Goal: Task Accomplishment & Management: Manage account settings

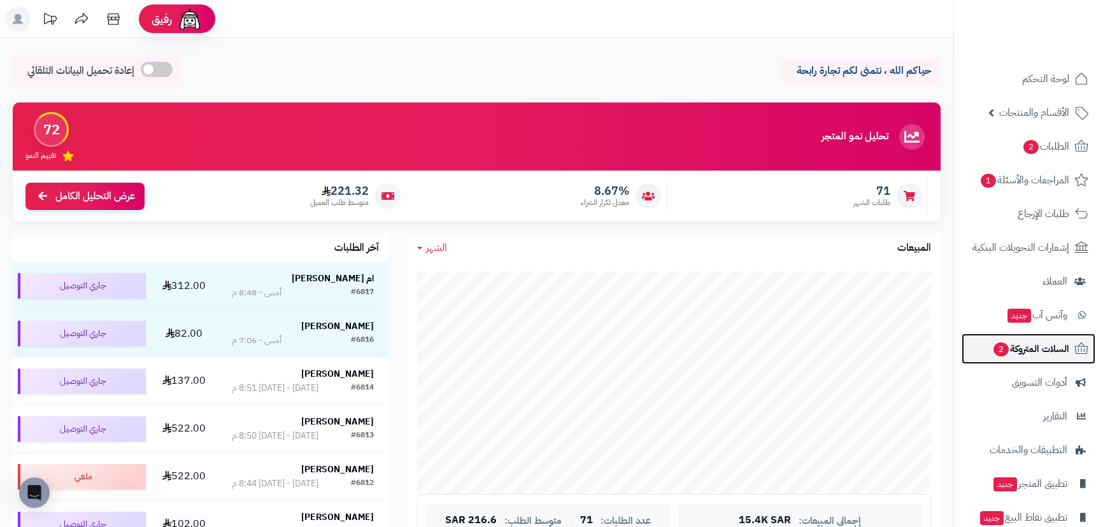
click at [1046, 344] on span "السلات المتروكة 2" at bounding box center [1030, 349] width 77 height 18
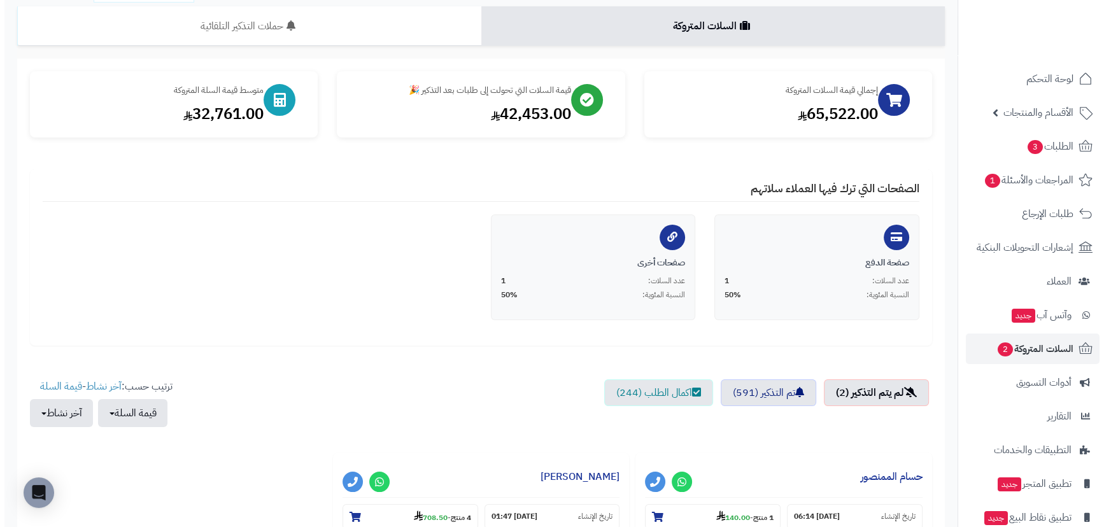
scroll to position [289, 0]
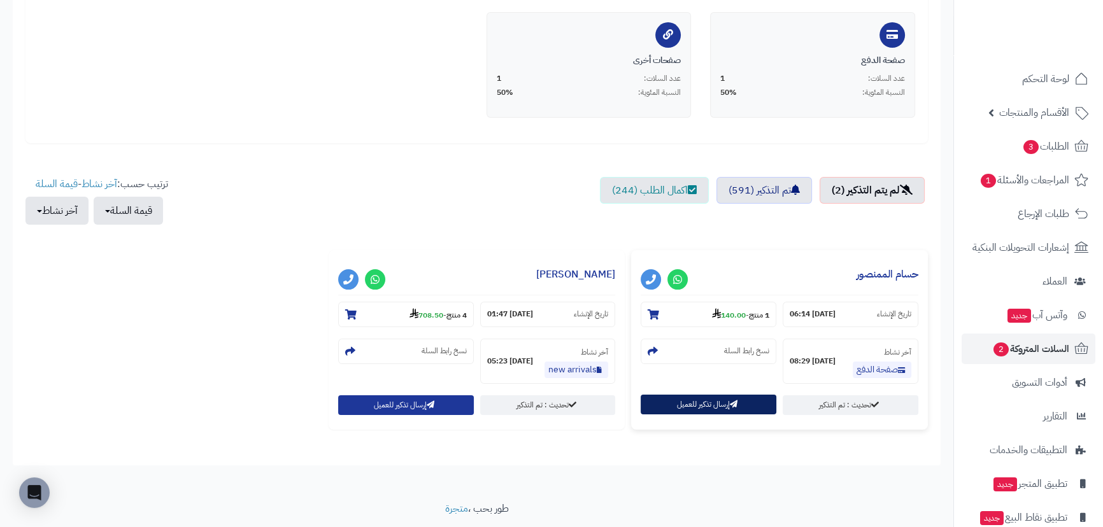
click at [715, 408] on button "إرسال تذكير للعميل" at bounding box center [709, 405] width 136 height 20
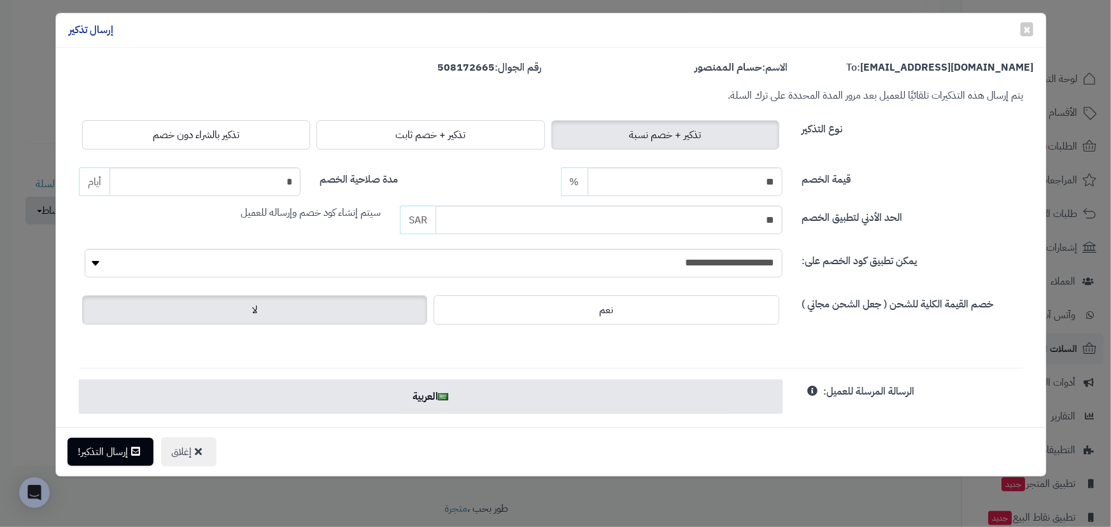
click at [222, 128] on span "تذكير بالشراء دون خصم" at bounding box center [196, 134] width 87 height 15
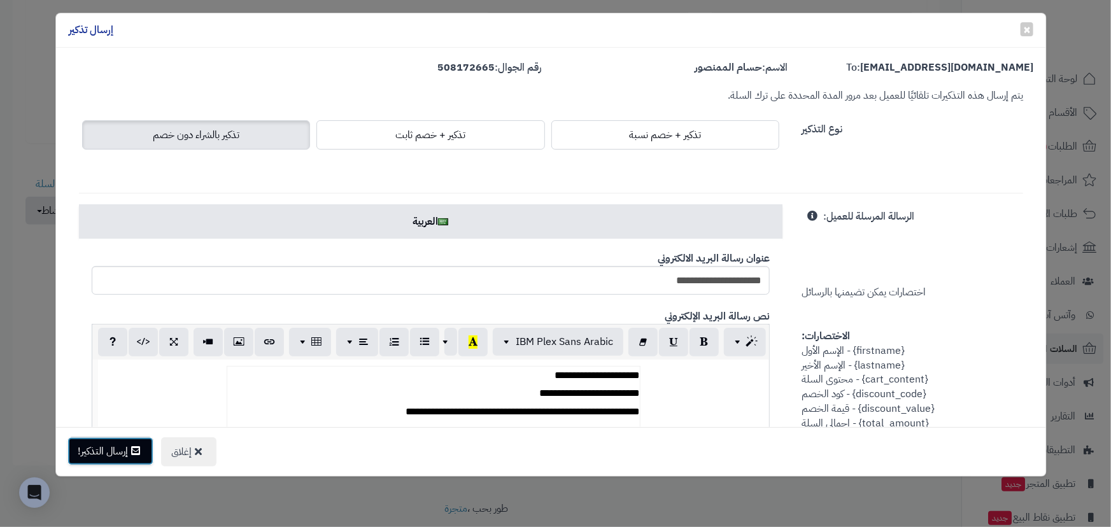
click at [127, 443] on button "إرسال التذكير!" at bounding box center [111, 452] width 86 height 28
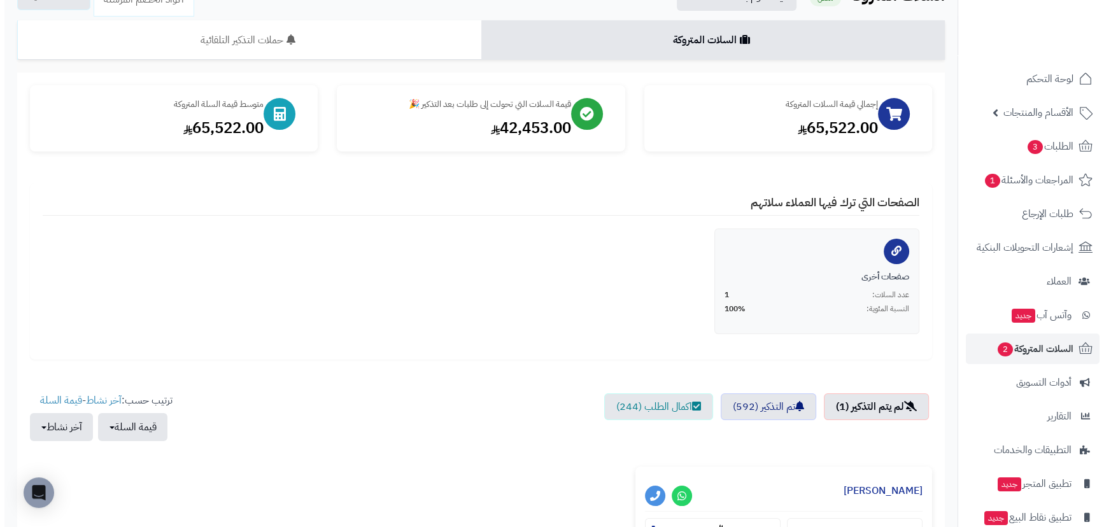
scroll to position [289, 0]
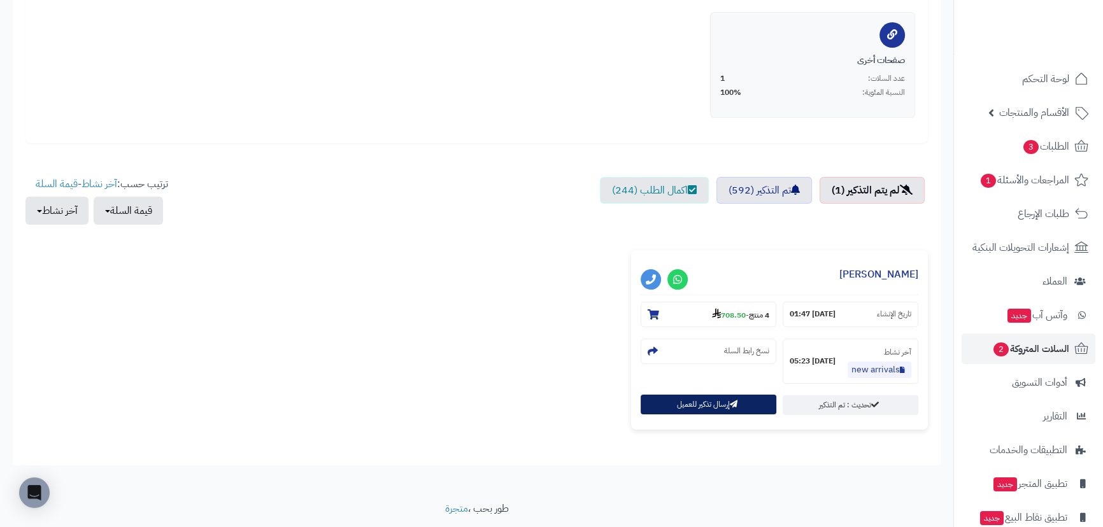
click at [709, 408] on button "إرسال تذكير للعميل" at bounding box center [709, 405] width 136 height 20
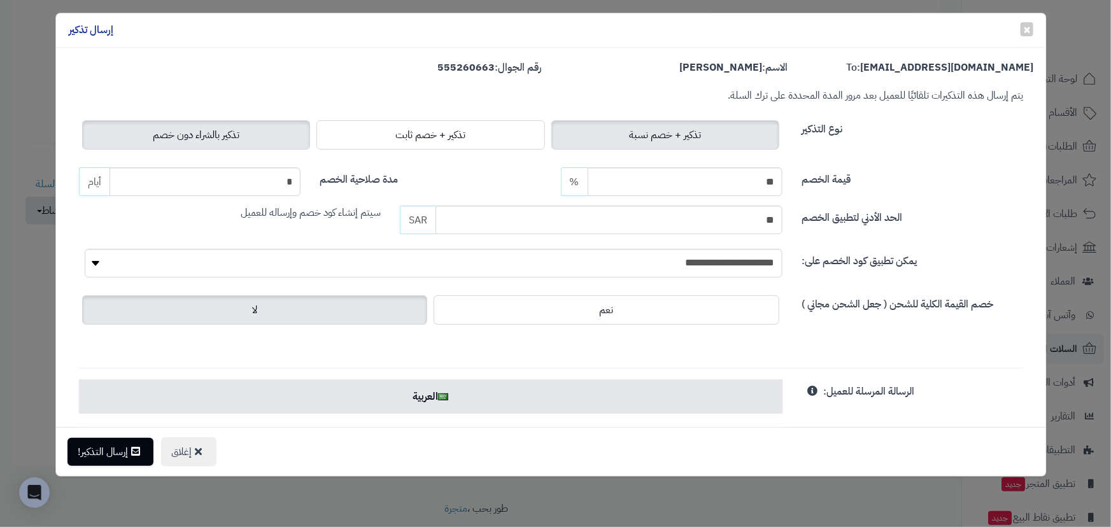
click at [194, 138] on span "تذكير بالشراء دون خصم" at bounding box center [196, 134] width 87 height 15
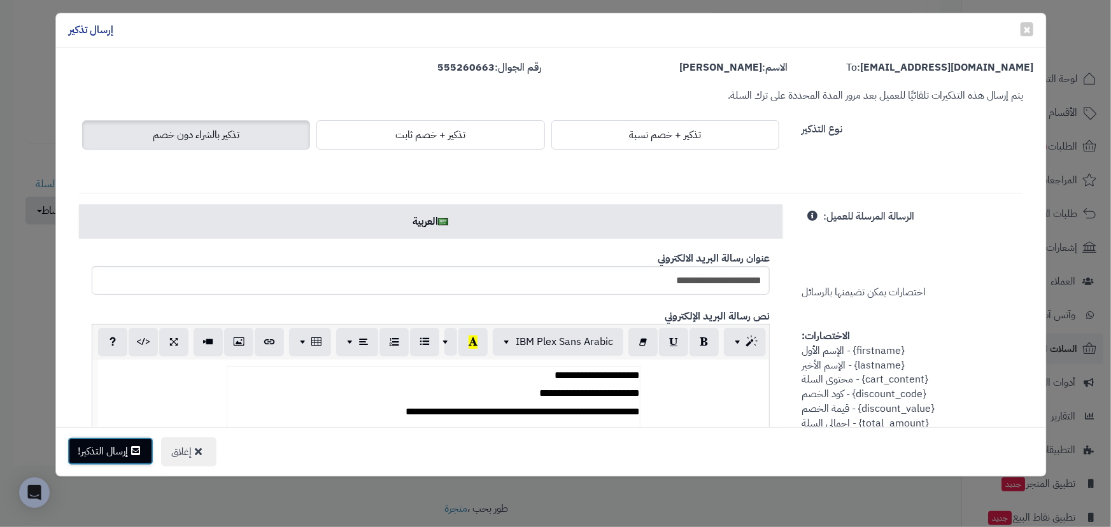
click at [115, 445] on button "إرسال التذكير!" at bounding box center [111, 452] width 86 height 28
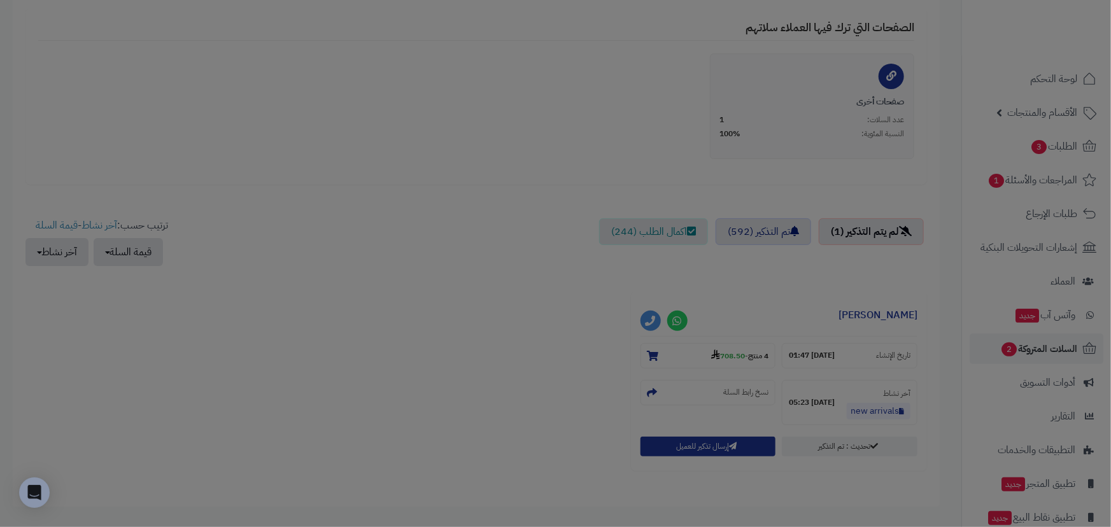
scroll to position [331, 0]
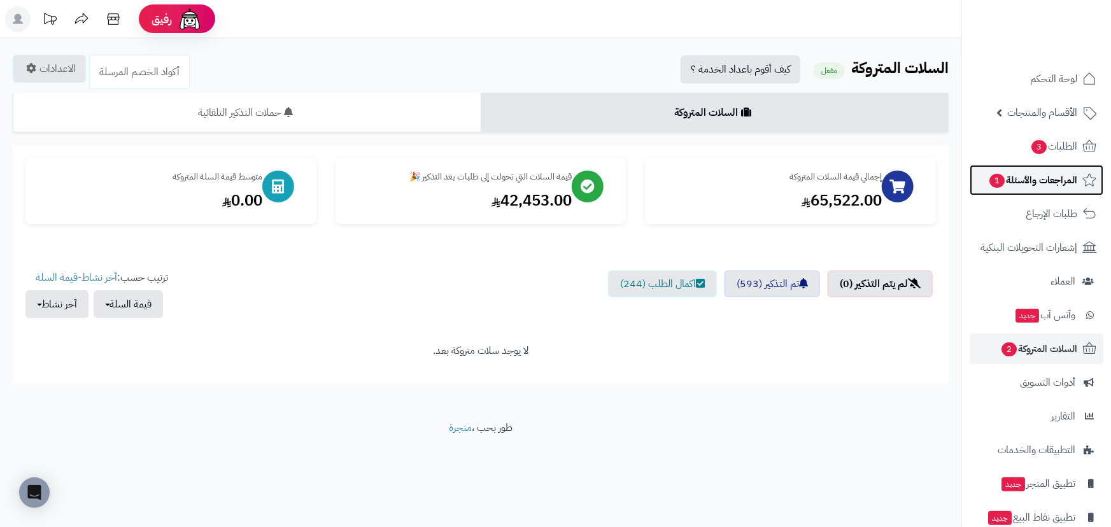
click at [1044, 173] on span "المراجعات والأسئلة 1" at bounding box center [1032, 180] width 89 height 18
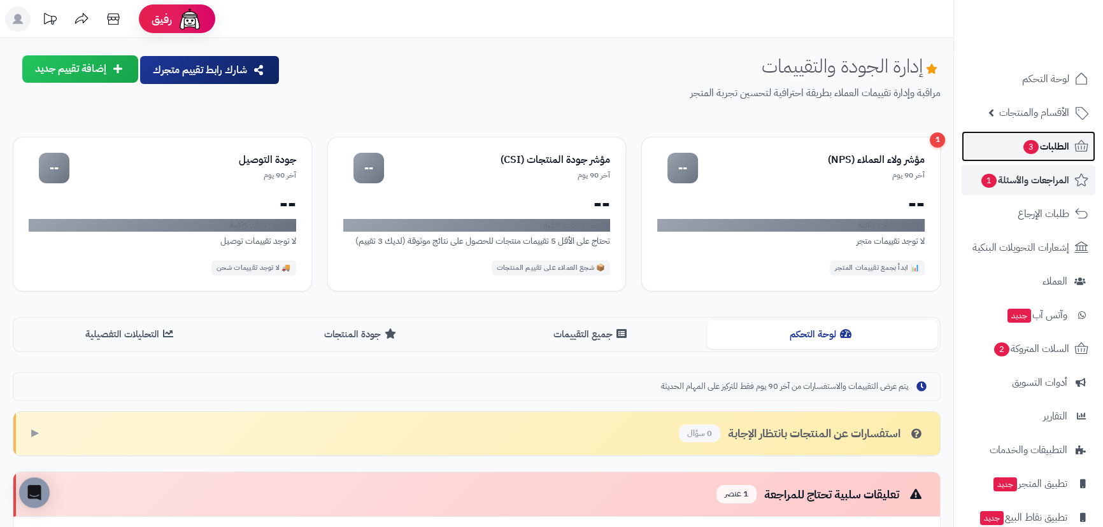
click at [1032, 139] on span "الطلبات 3" at bounding box center [1045, 147] width 47 height 18
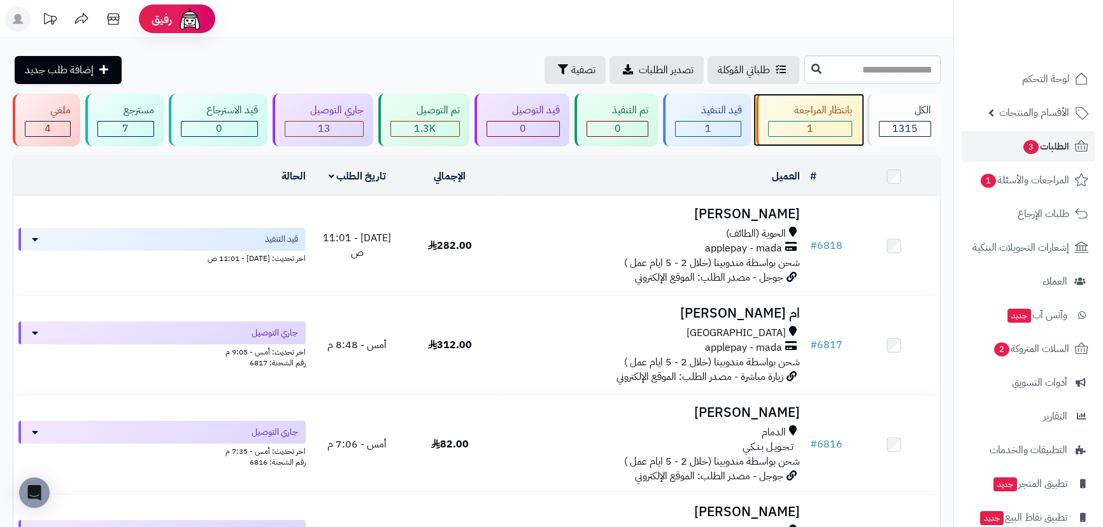
click at [839, 129] on div "1" at bounding box center [810, 129] width 82 height 15
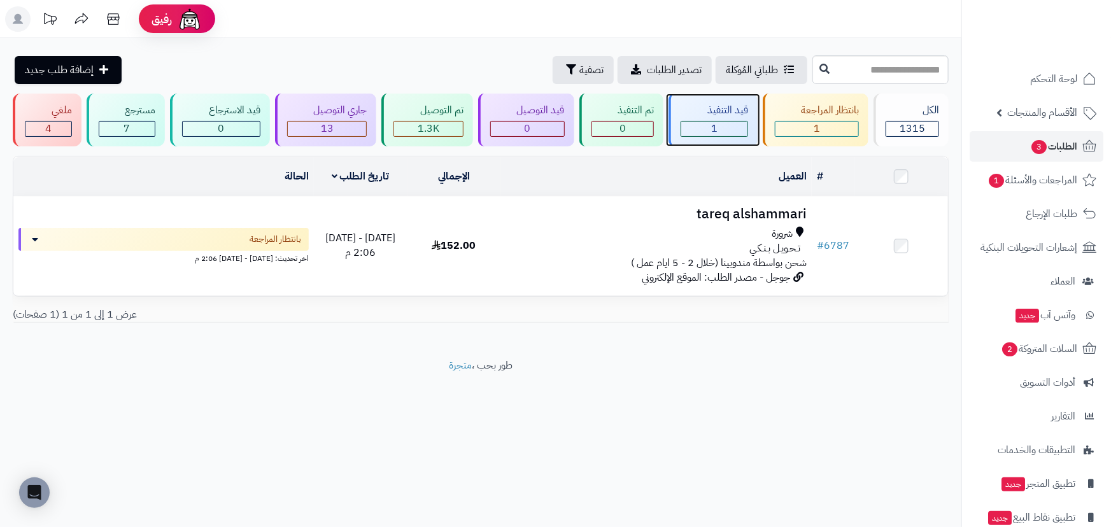
click at [716, 120] on div "قيد التنفيذ 1" at bounding box center [713, 120] width 89 height 53
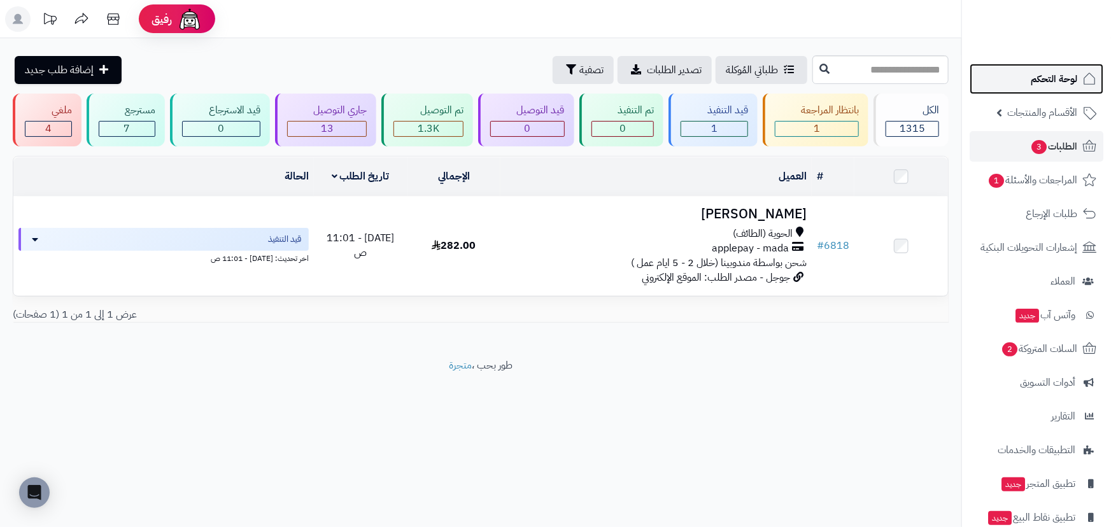
click at [1043, 81] on span "لوحة التحكم" at bounding box center [1054, 79] width 46 height 18
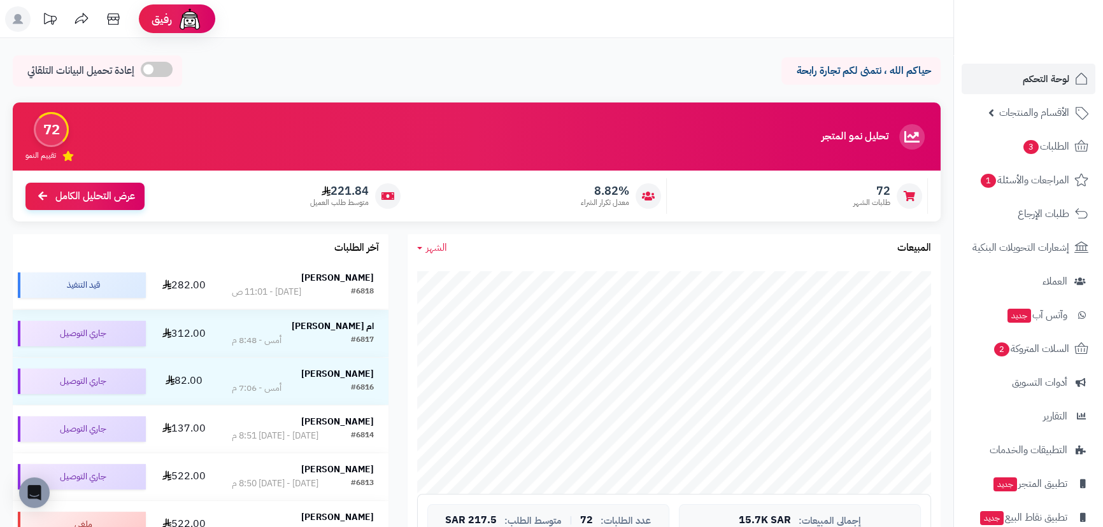
click at [344, 274] on strong "[PERSON_NAME]" at bounding box center [337, 277] width 73 height 13
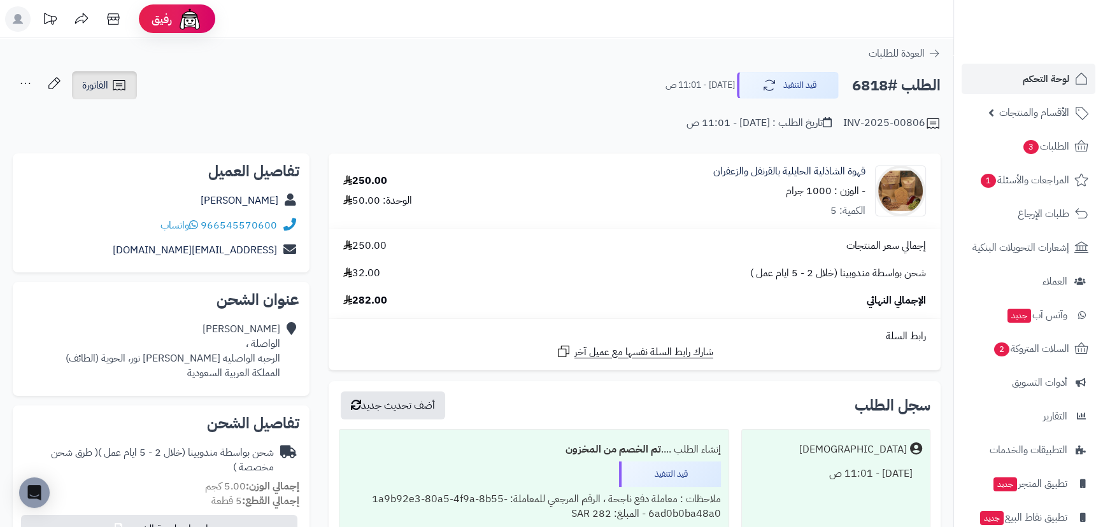
click at [117, 76] on link "الفاتورة" at bounding box center [104, 85] width 65 height 28
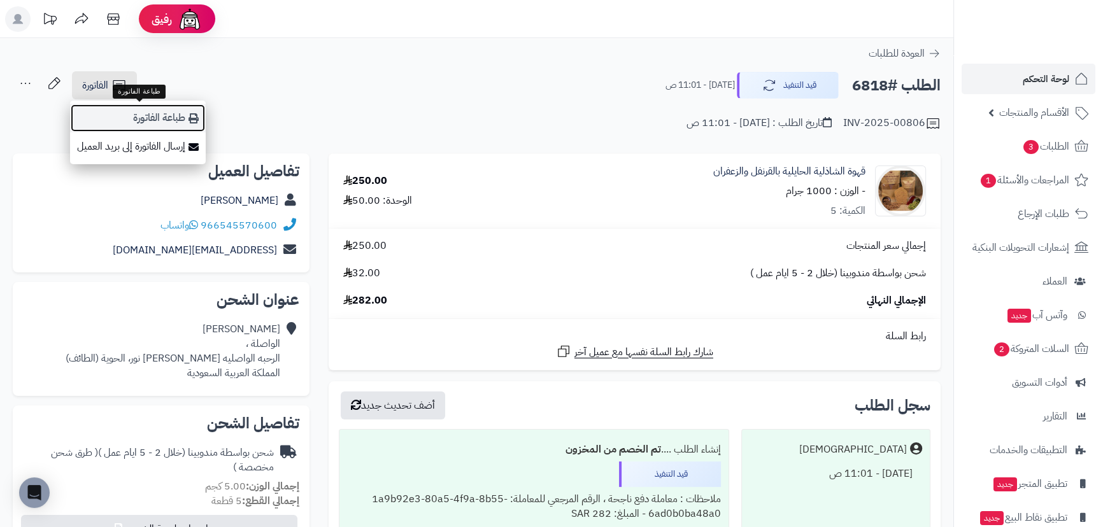
click at [166, 110] on link "طباعة الفاتورة" at bounding box center [138, 118] width 136 height 29
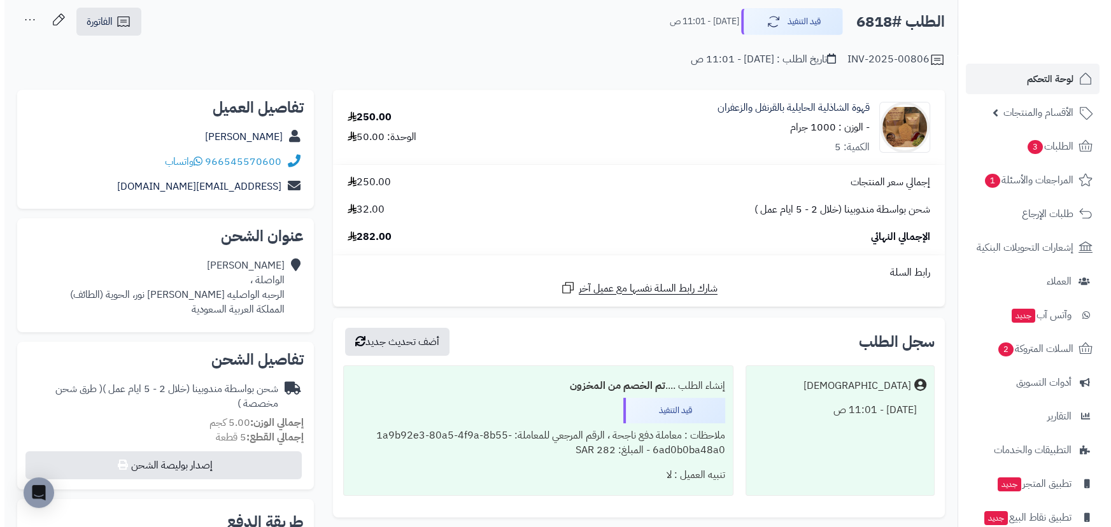
scroll to position [173, 0]
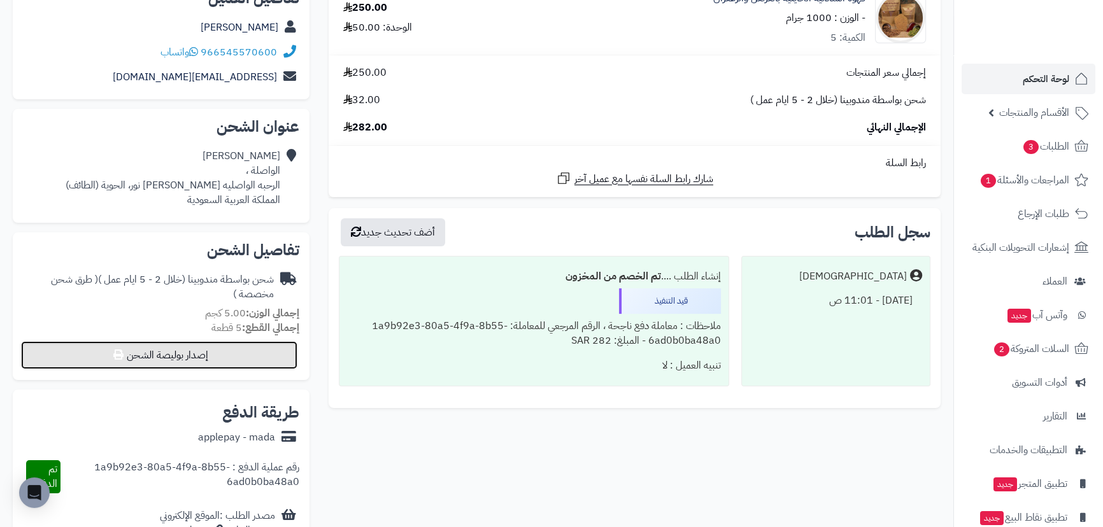
click at [178, 353] on button "إصدار بوليصة الشحن" at bounding box center [159, 355] width 276 height 28
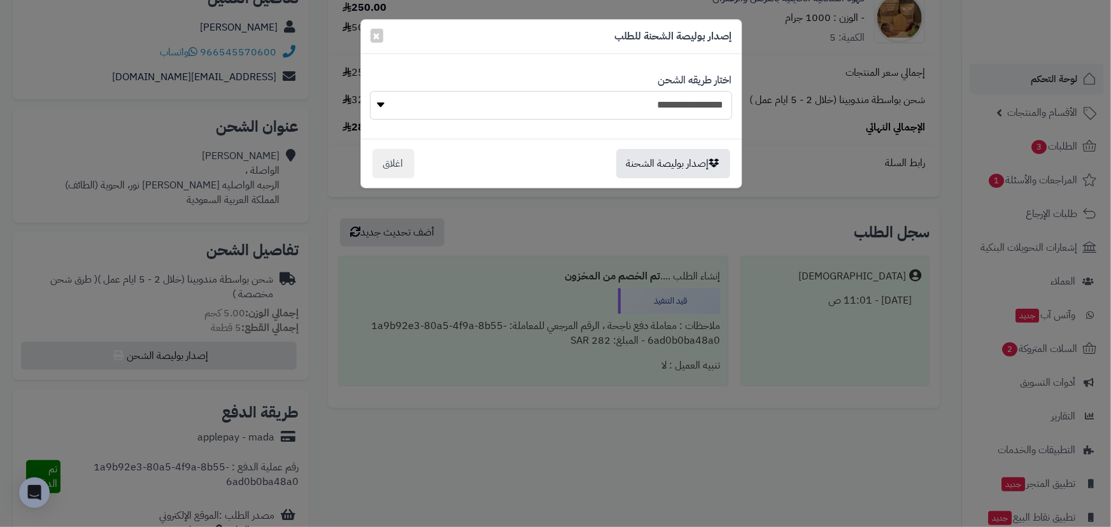
click at [462, 111] on select "**********" at bounding box center [551, 105] width 362 height 29
select select "***"
click at [370, 91] on select "**********" at bounding box center [551, 105] width 362 height 29
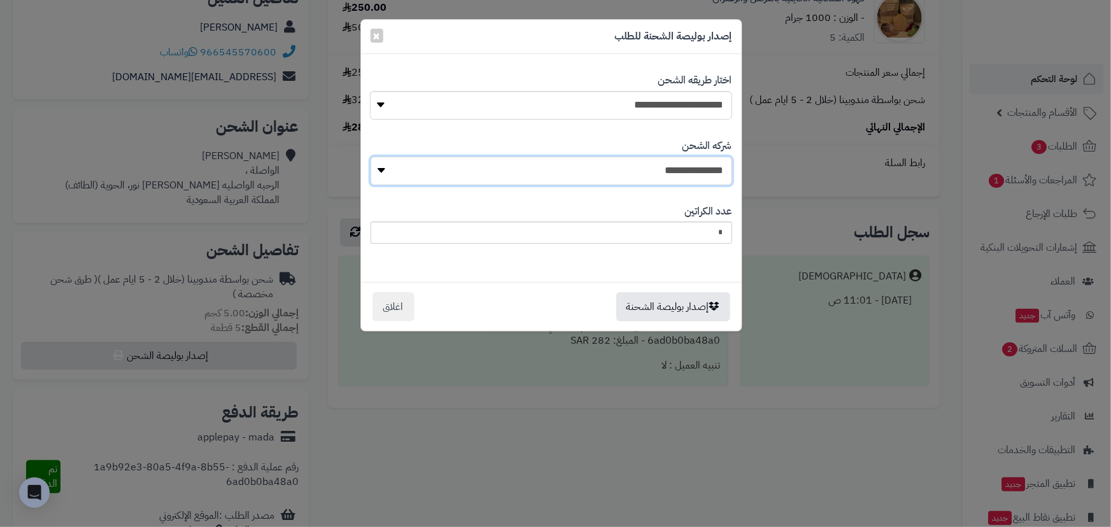
click at [650, 178] on select "**********" at bounding box center [552, 171] width 362 height 29
select select "****"
click at [374, 157] on select "**********" at bounding box center [552, 171] width 362 height 29
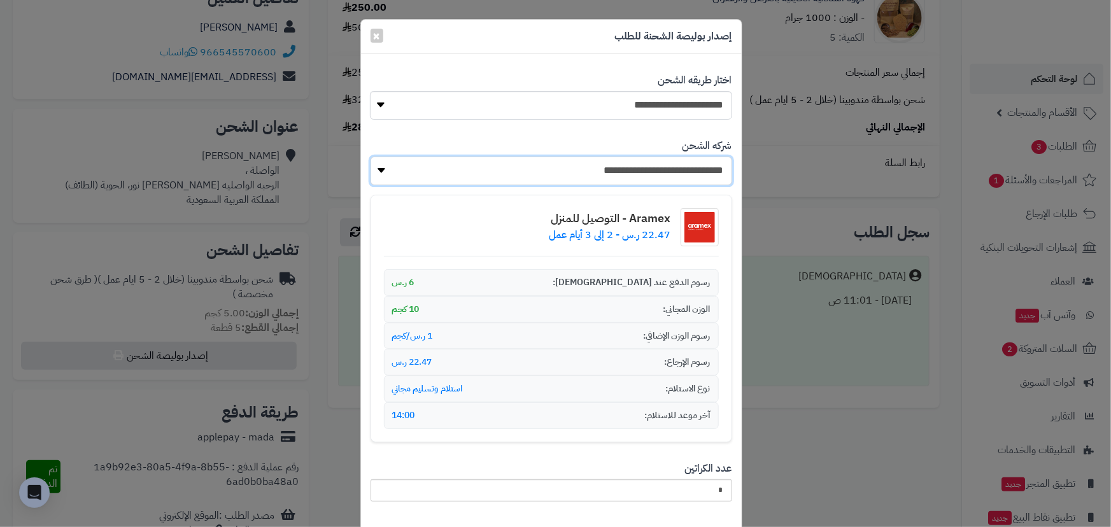
scroll to position [80, 0]
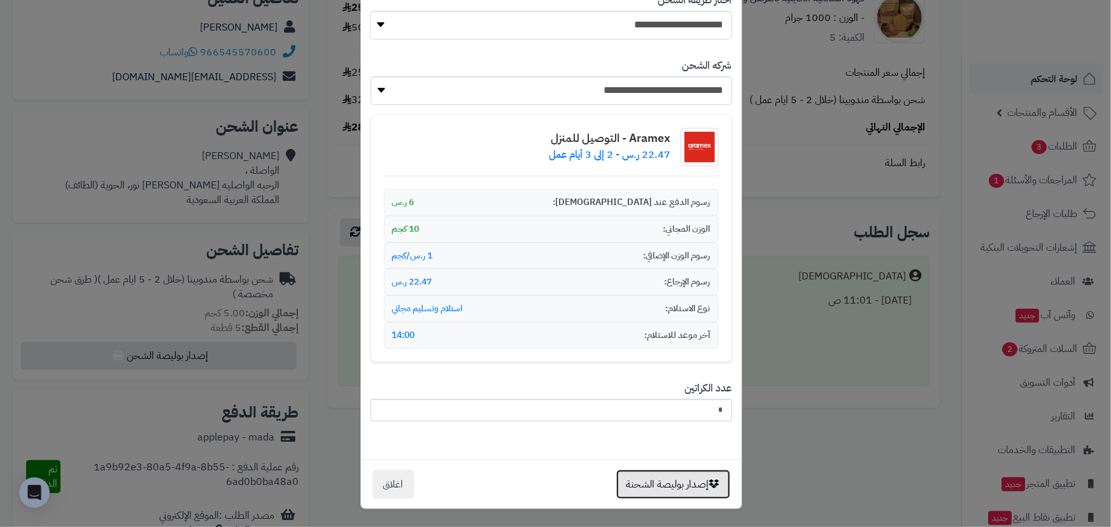
click at [694, 481] on button "إصدار بوليصة الشحنة" at bounding box center [674, 484] width 114 height 29
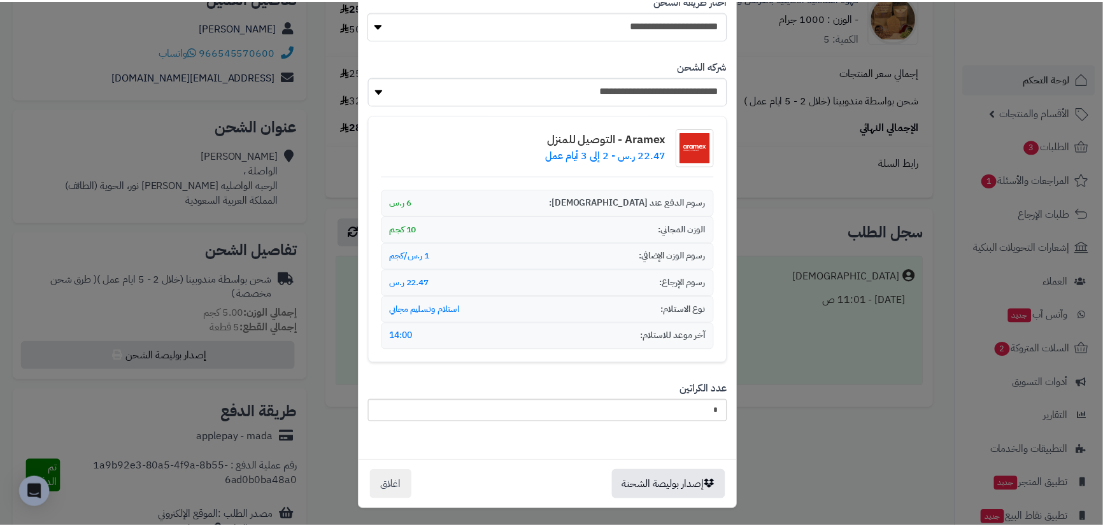
scroll to position [121, 0]
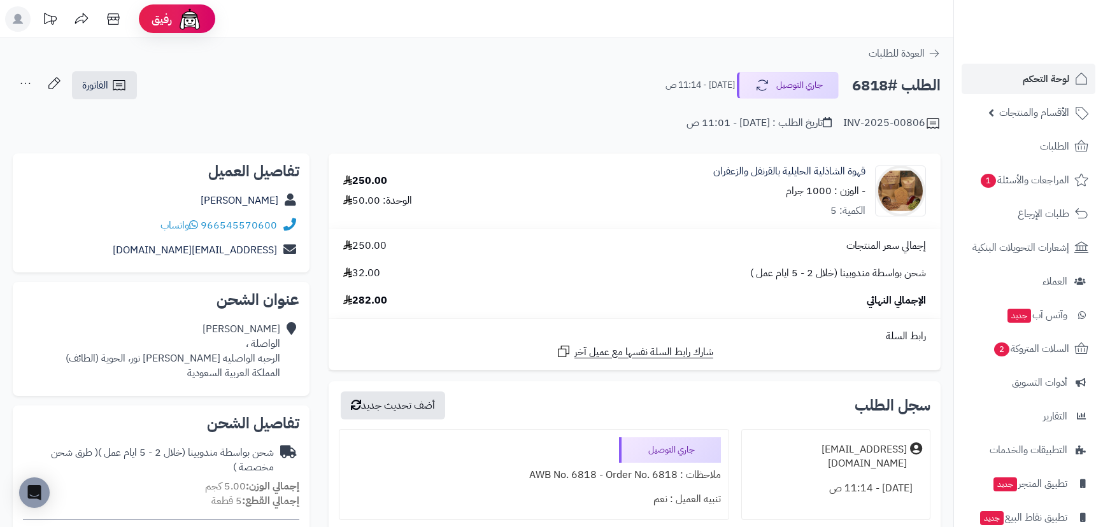
scroll to position [405, 0]
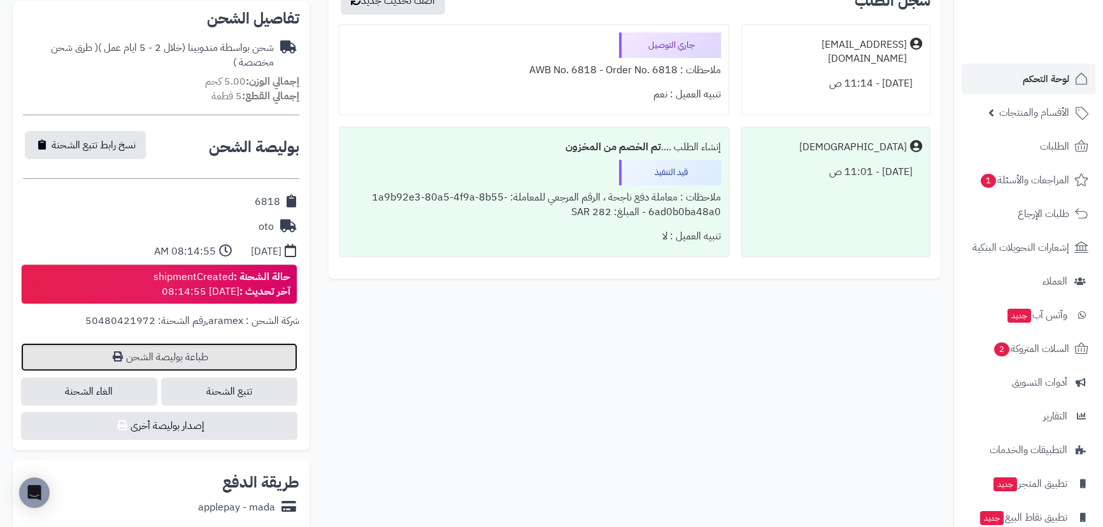
click at [196, 350] on link "طباعة بوليصة الشحن" at bounding box center [159, 357] width 276 height 28
click at [1036, 73] on span "لوحة التحكم" at bounding box center [1046, 79] width 46 height 18
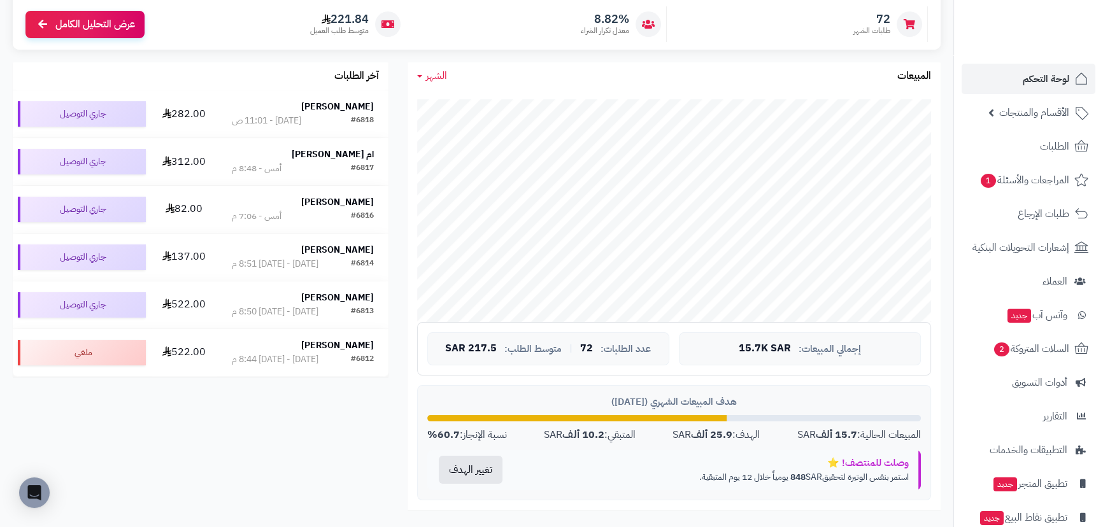
scroll to position [173, 0]
